Goal: Find specific page/section: Find specific page/section

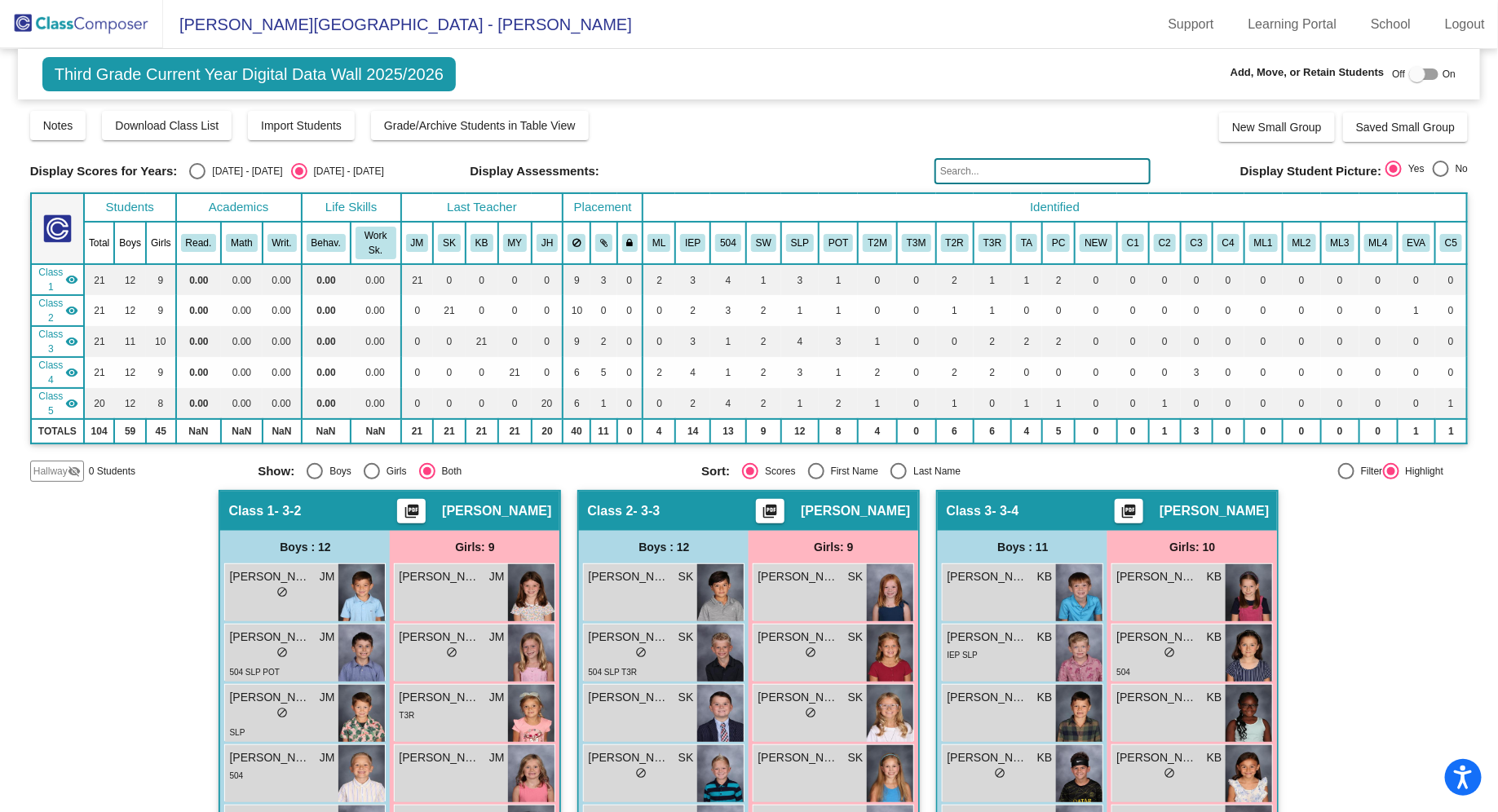
click at [90, 23] on img at bounding box center [81, 24] width 163 height 48
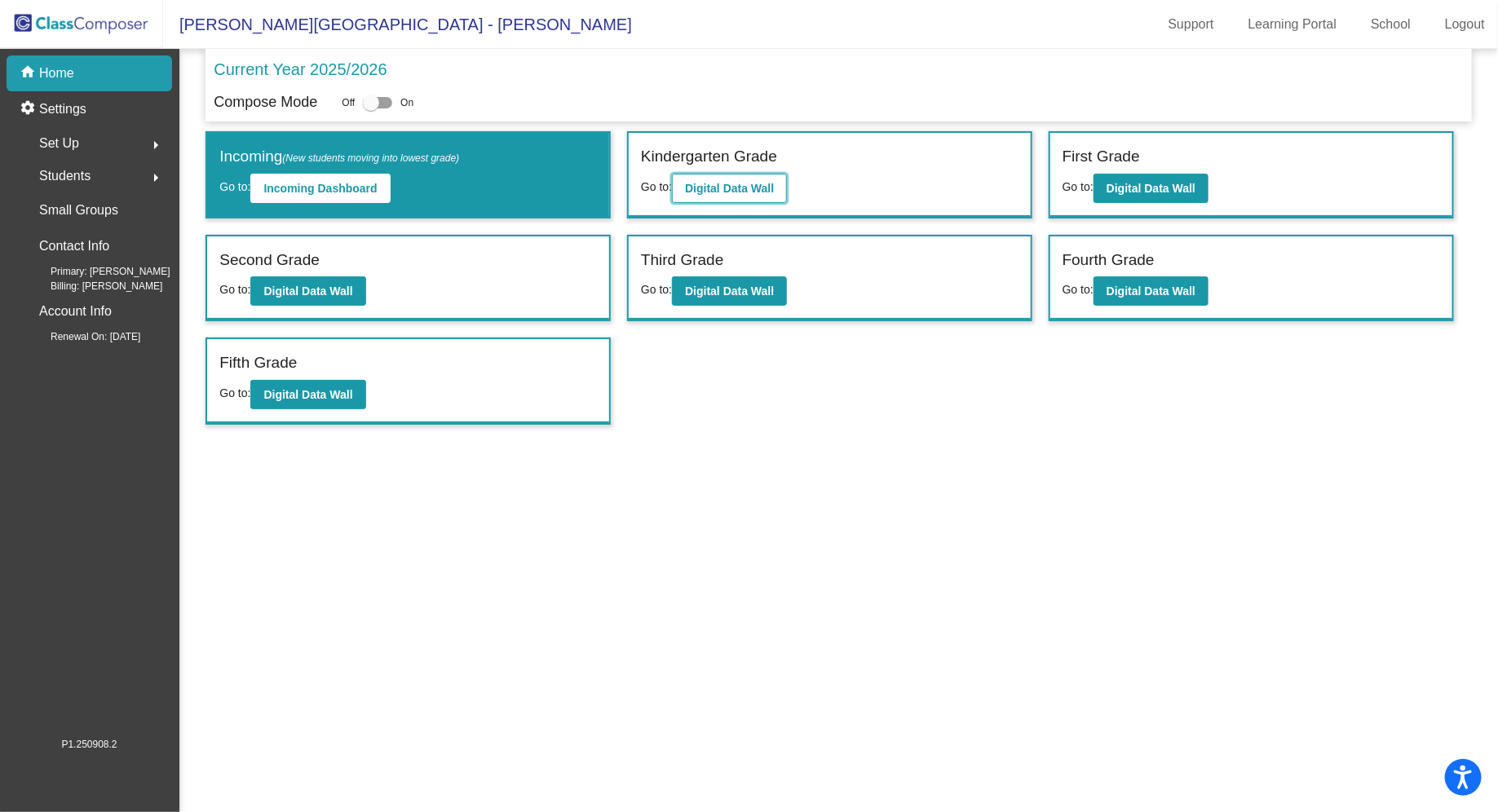
click at [721, 182] on b "Digital Data Wall" at bounding box center [728, 188] width 89 height 13
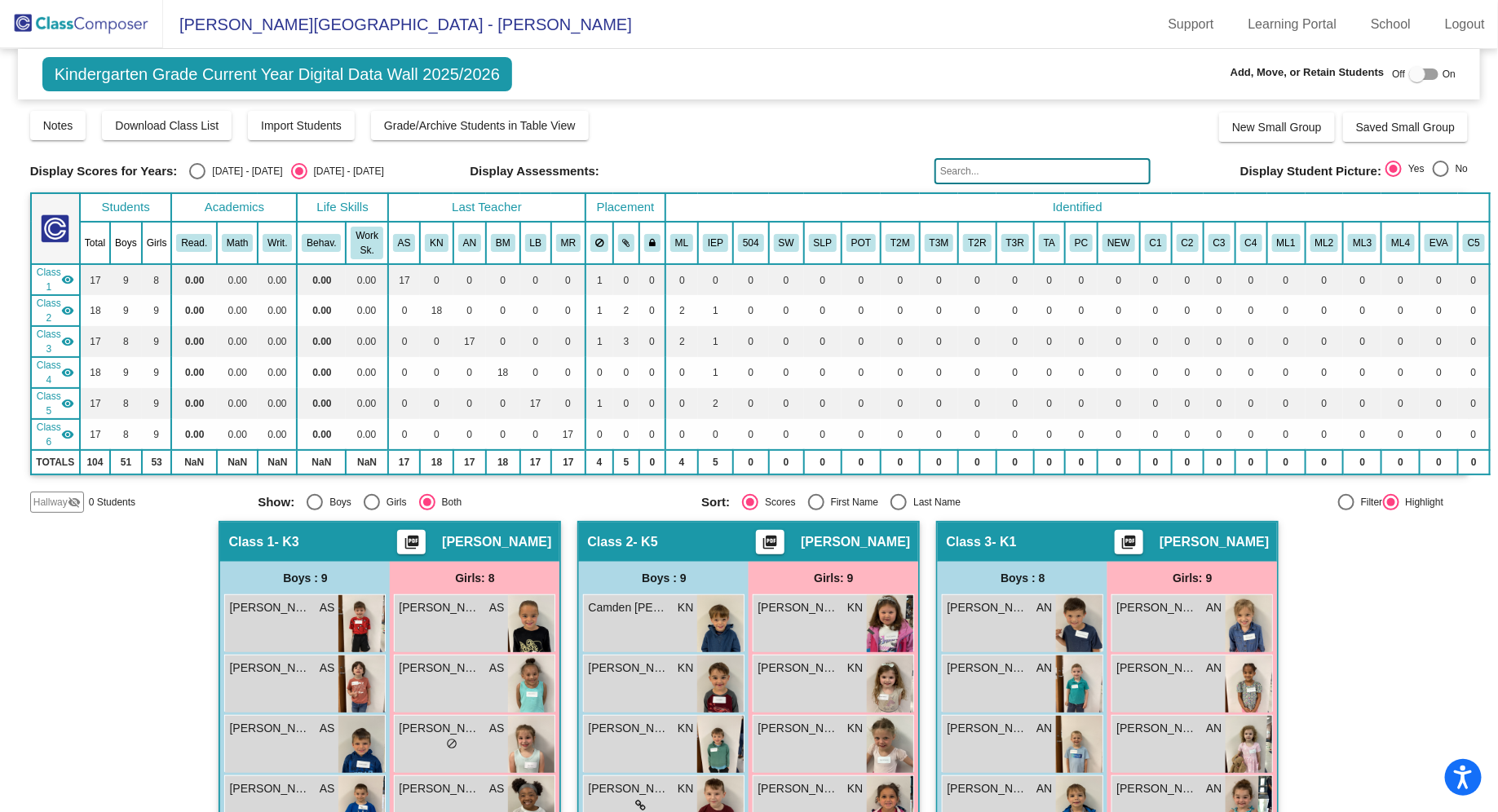
click at [126, 35] on img at bounding box center [81, 24] width 163 height 48
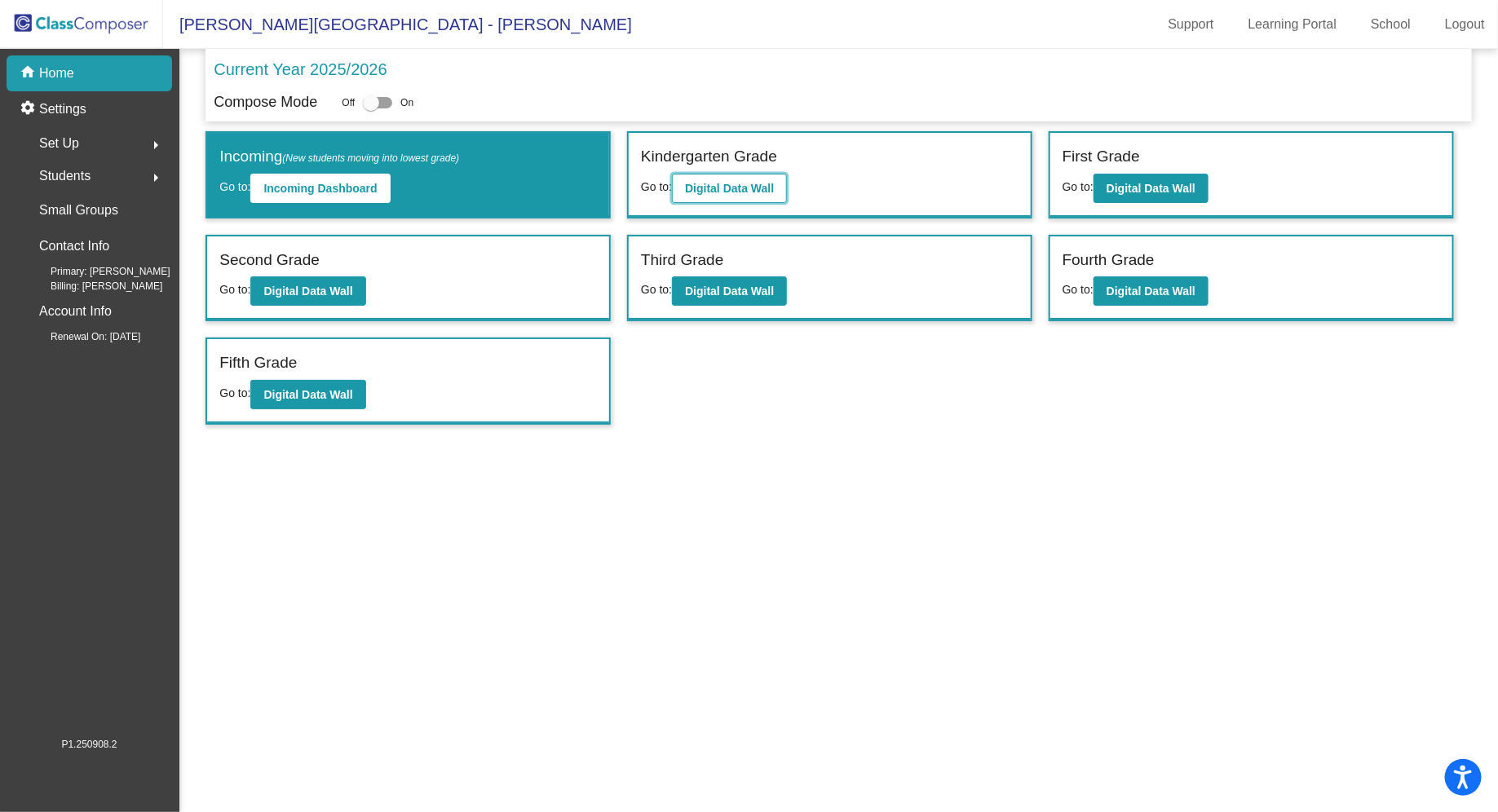
click at [727, 178] on button "Digital Data Wall" at bounding box center [728, 187] width 115 height 29
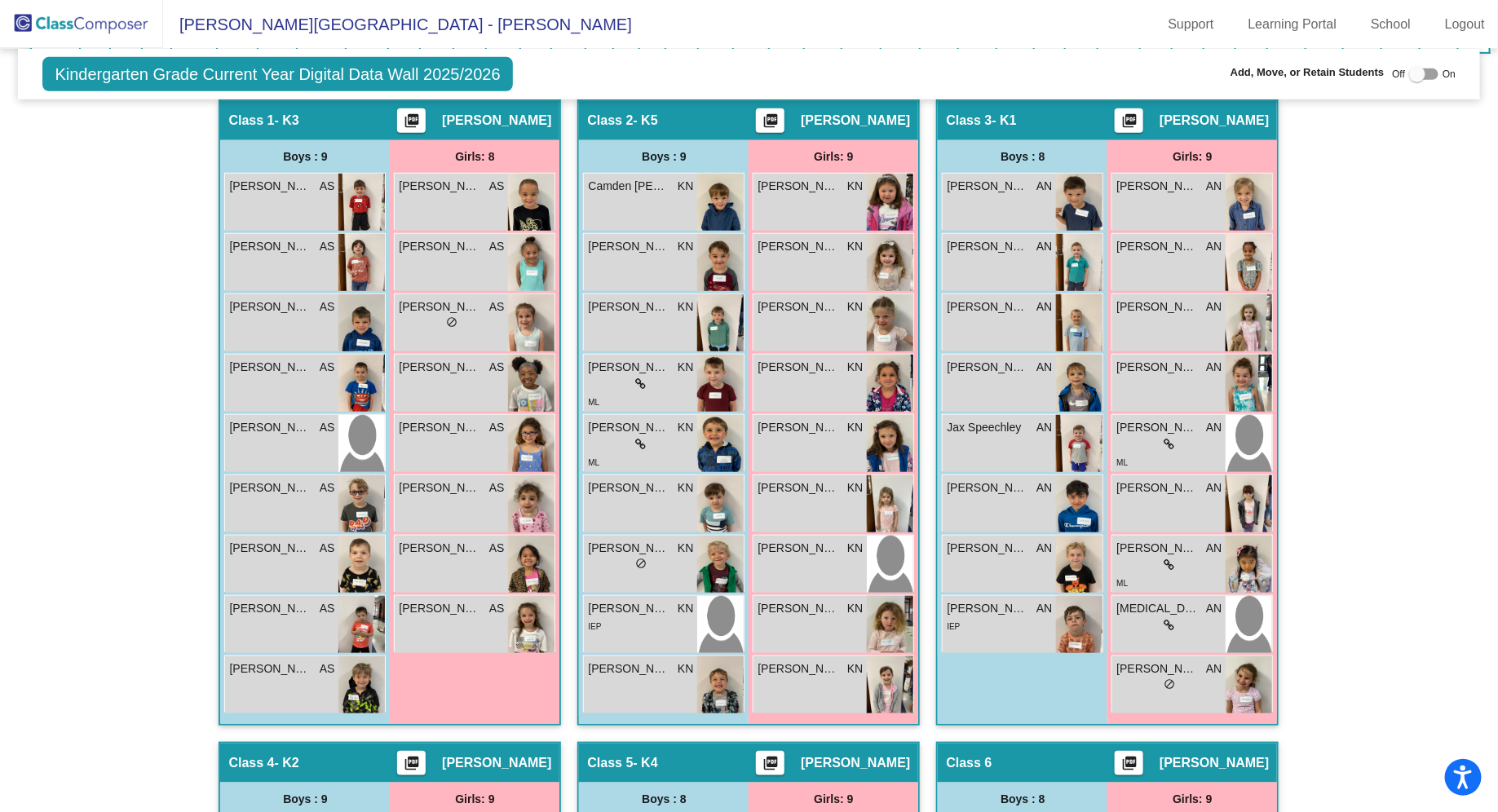
scroll to position [422, 0]
click at [306, 437] on div "Jack Buddin AS lock do_not_disturb_alt" at bounding box center [282, 442] width 114 height 57
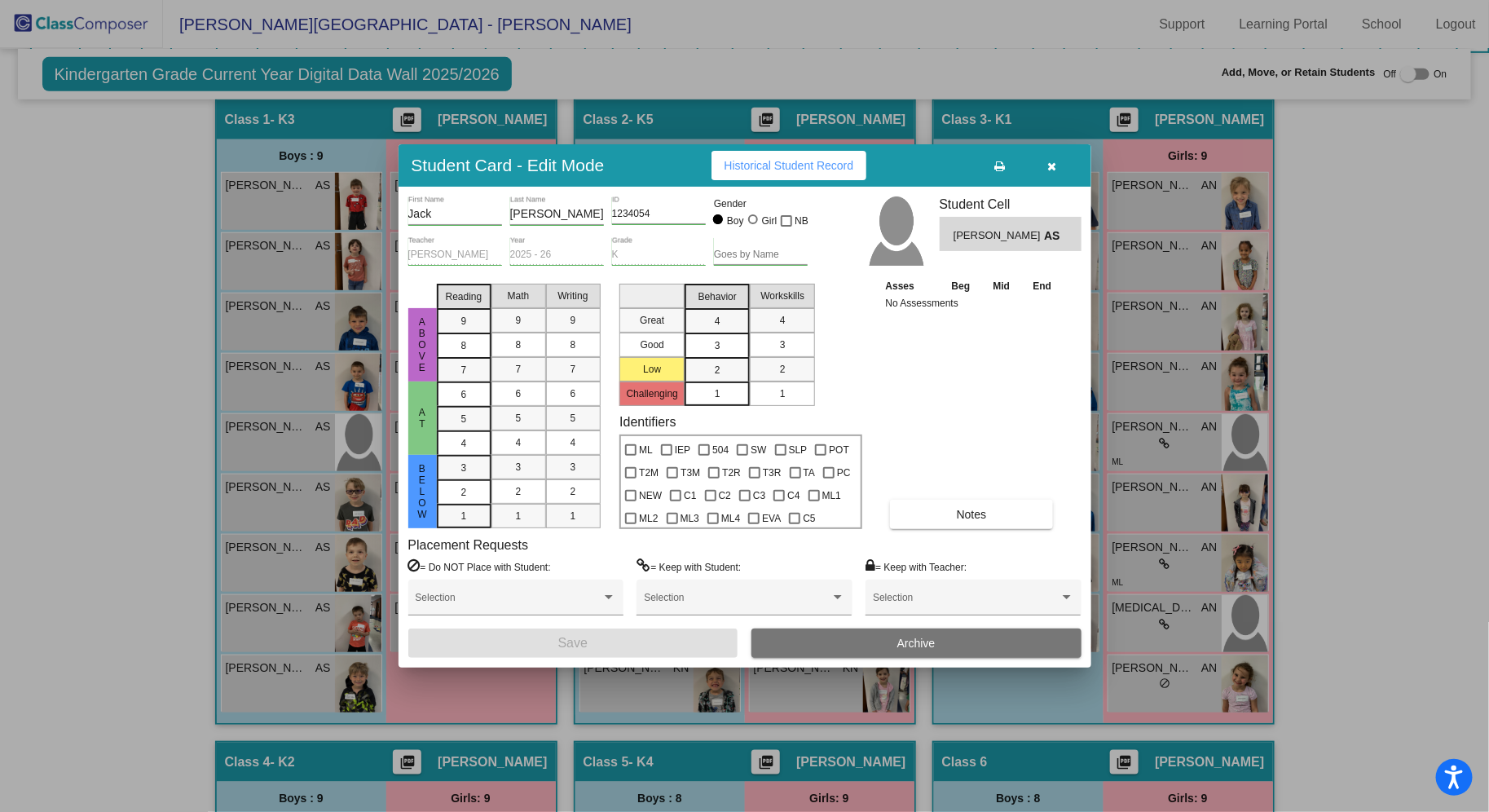
click at [1053, 165] on icon "button" at bounding box center [1052, 166] width 9 height 11
